Goal: Task Accomplishment & Management: Manage account settings

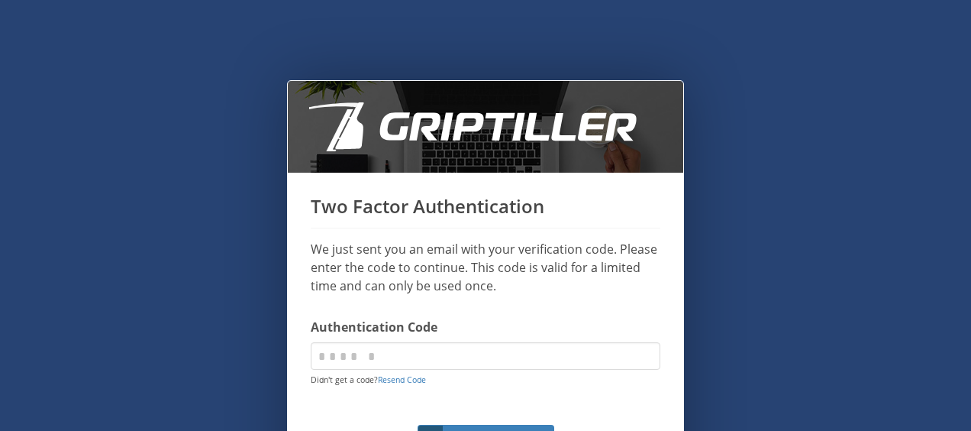
click at [502, 279] on p "We just sent you an email with your verification code. Please enter the code to…" at bounding box center [486, 267] width 350 height 55
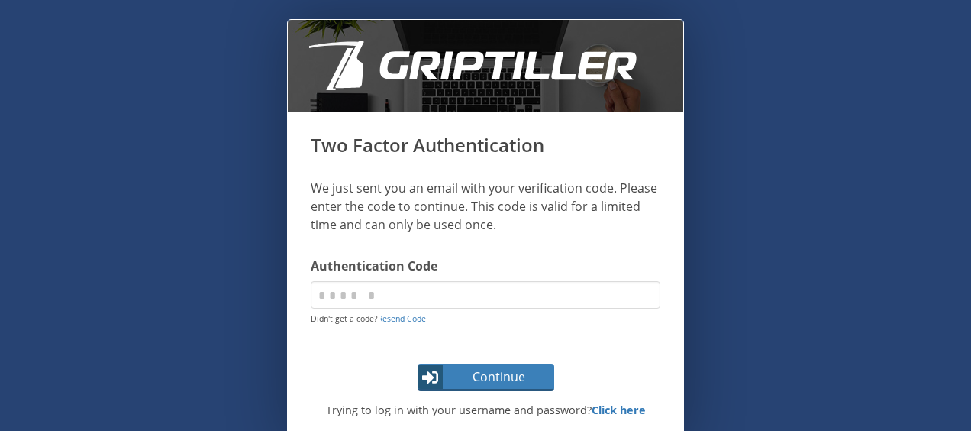
scroll to position [92, 0]
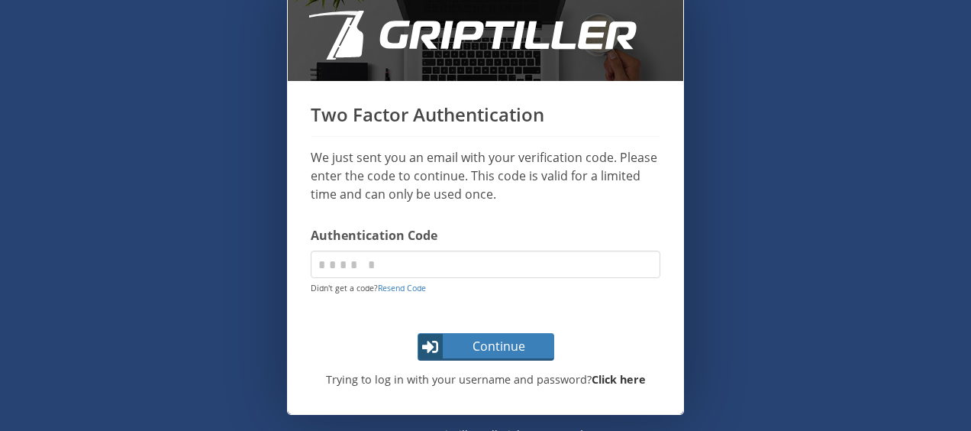
click at [608, 373] on strong "Click here" at bounding box center [619, 379] width 54 height 15
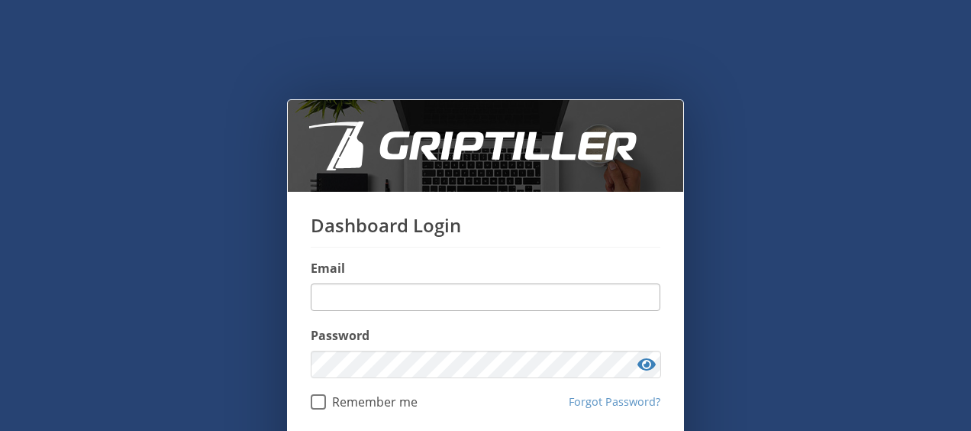
click at [428, 292] on input "email" at bounding box center [486, 296] width 350 height 27
type input "**********"
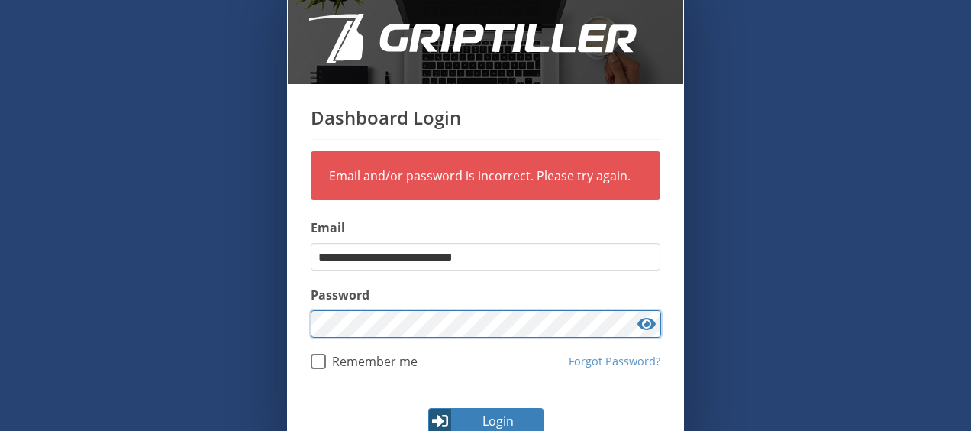
scroll to position [115, 0]
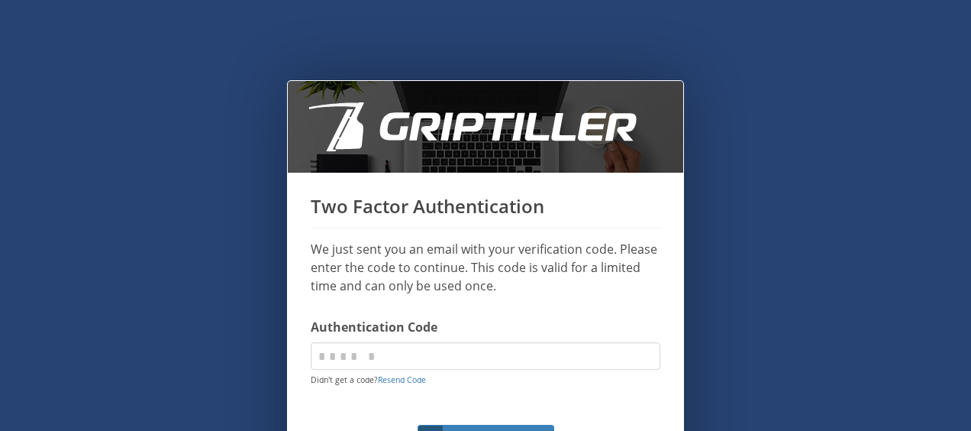
click at [715, 215] on div "Two Factor Authentication We just sent you an email with your verification code…" at bounding box center [485, 252] width 971 height 344
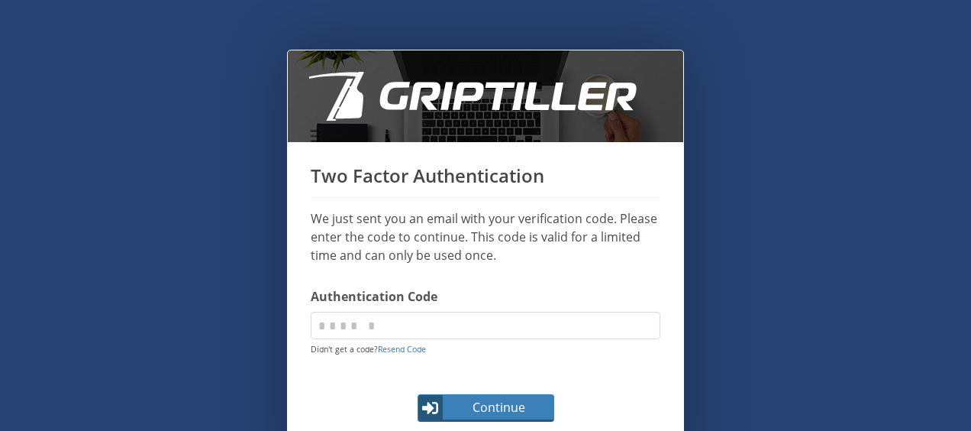
scroll to position [61, 0]
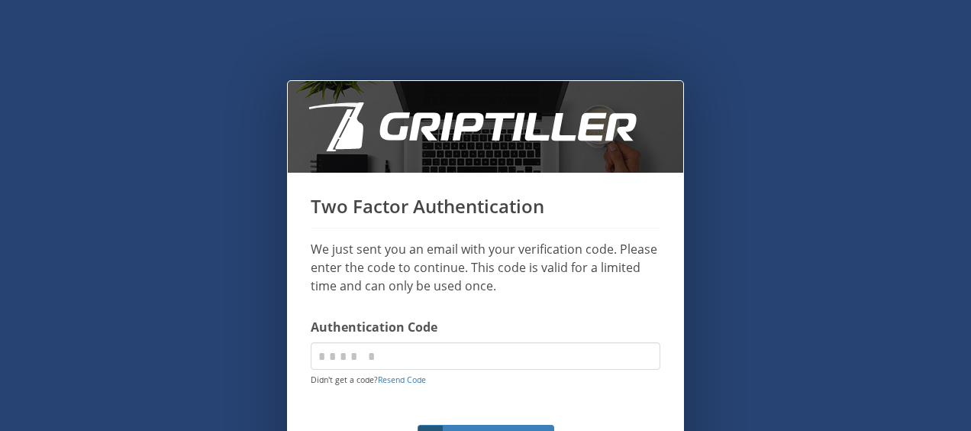
scroll to position [114, 0]
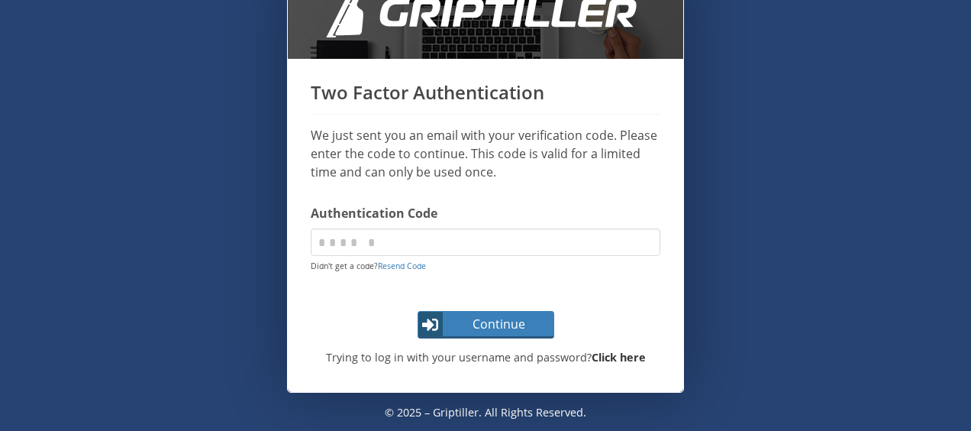
click at [609, 362] on strong "Click here" at bounding box center [619, 357] width 54 height 15
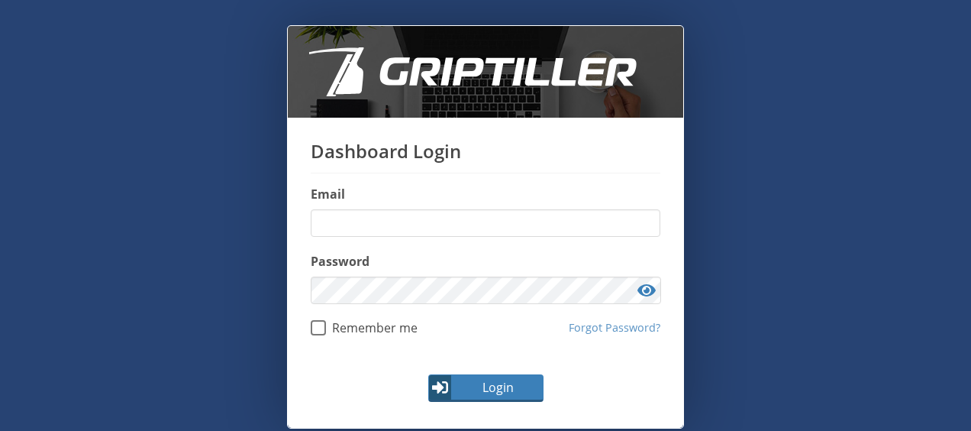
scroll to position [76, 0]
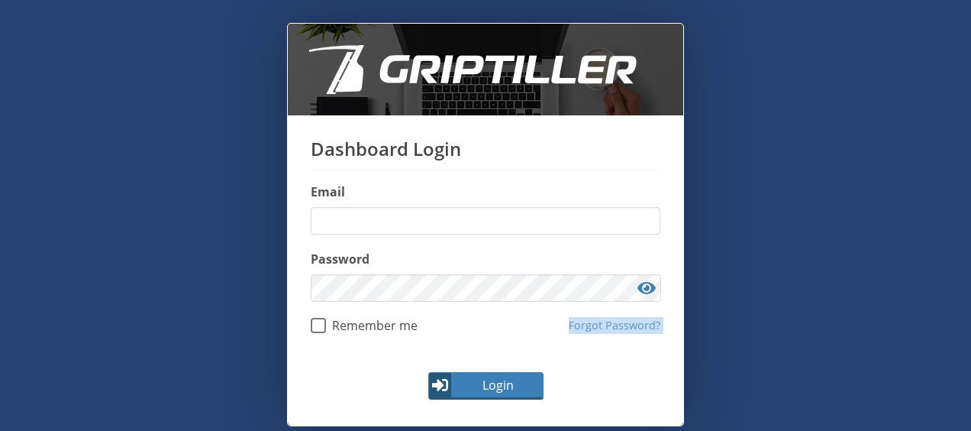
drag, startPoint x: 555, startPoint y: 270, endPoint x: 720, endPoint y: 398, distance: 208.4
click at [720, 398] on div "Dashboard Login Email Password Remember me Forgot Password? Login © 2025 – Grip…" at bounding box center [485, 215] width 971 height 431
click at [663, 149] on div "Dashboard Login Email Password Remember me Forgot Password?" at bounding box center [485, 235] width 395 height 241
